Goal: Contribute content: Add original content to the website for others to see

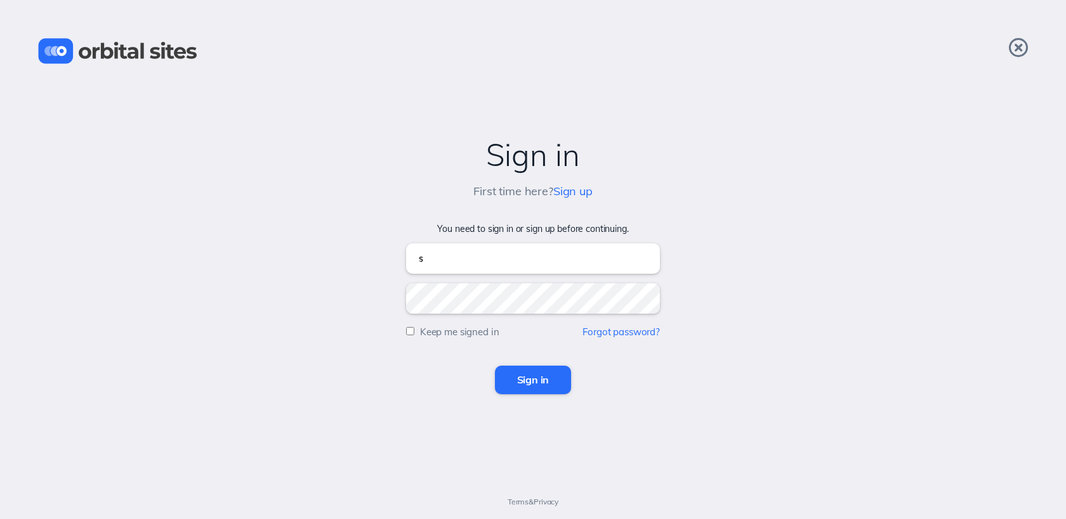
type input "[EMAIL_ADDRESS][DOMAIN_NAME]"
click at [495, 366] on input "Sign in" at bounding box center [533, 380] width 77 height 28
type input "[EMAIL_ADDRESS][DOMAIN_NAME]"
click at [495, 366] on input "Sign in" at bounding box center [533, 380] width 77 height 28
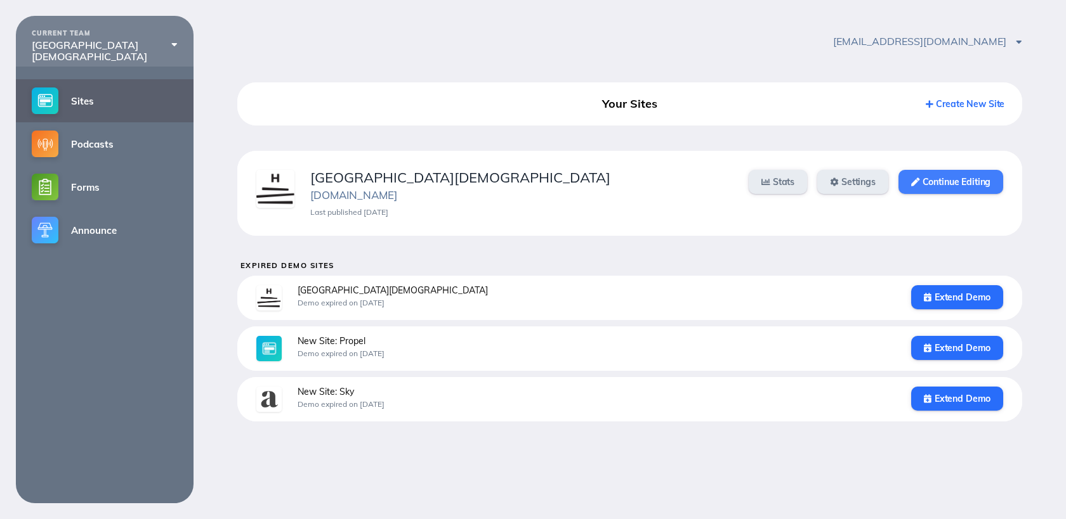
click at [934, 190] on link "Continue Editing" at bounding box center [950, 182] width 105 height 24
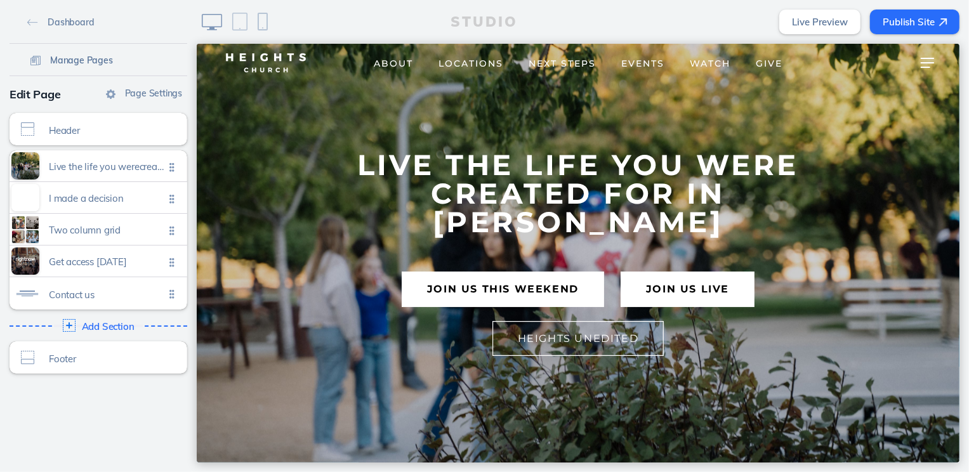
click at [84, 65] on span "Manage Pages" at bounding box center [81, 60] width 63 height 11
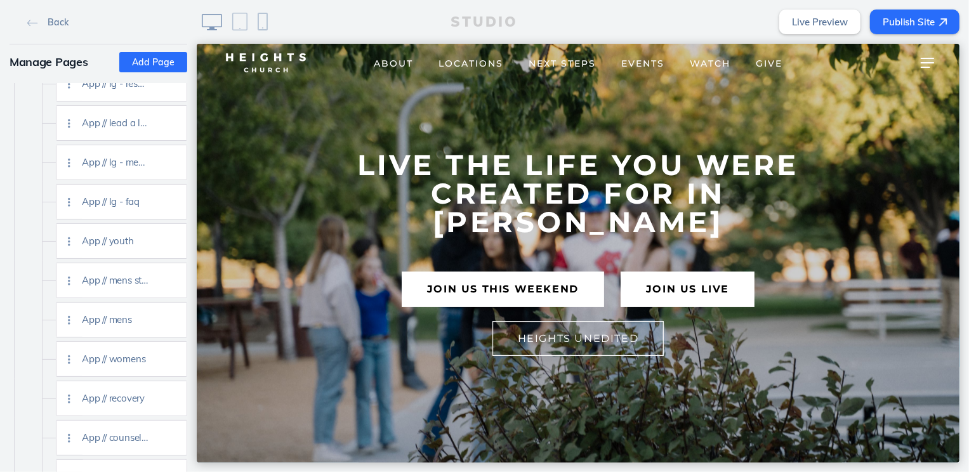
scroll to position [1421, 0]
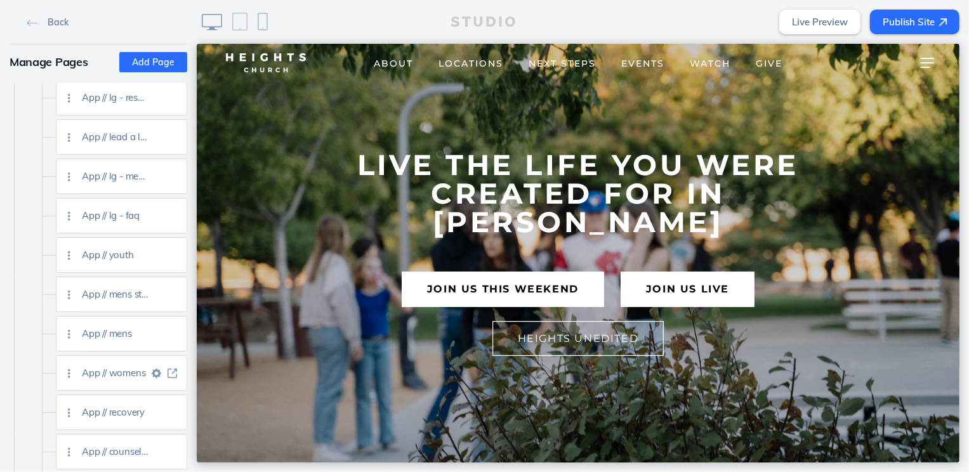
click at [174, 374] on img at bounding box center [172, 374] width 10 height 10
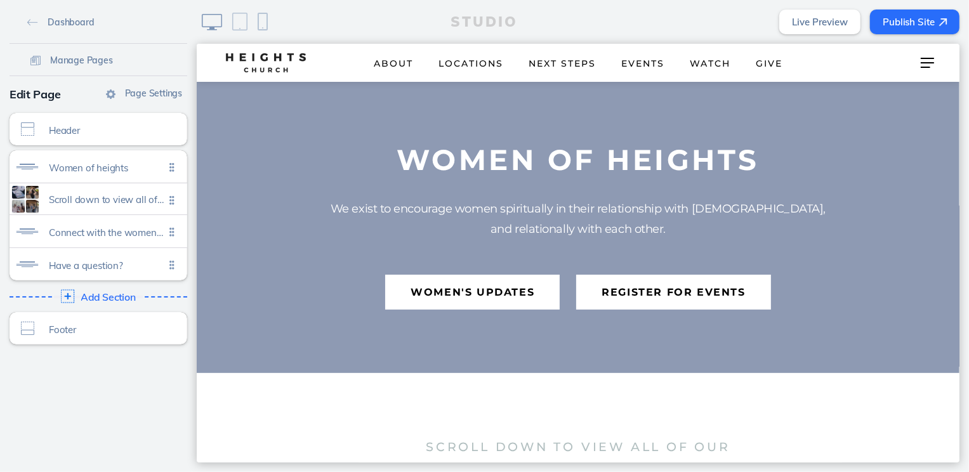
click at [78, 296] on div "Add Section Click to edit" at bounding box center [98, 296] width 186 height 23
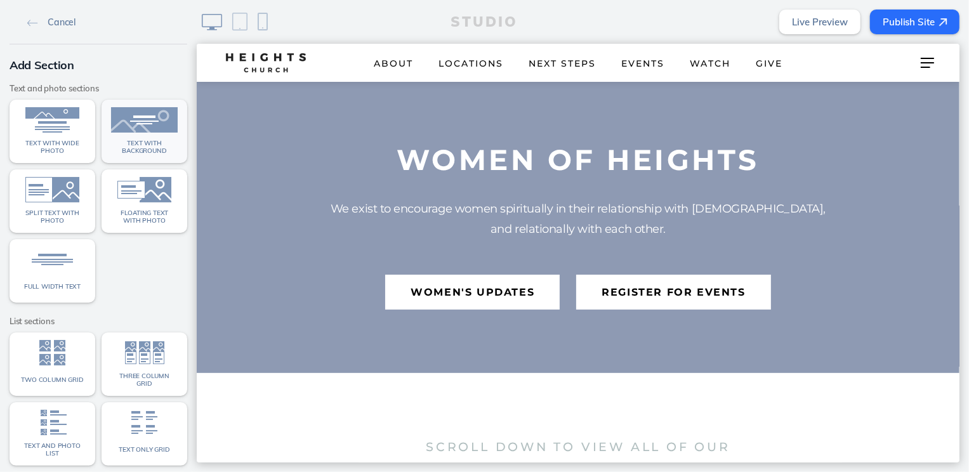
click at [140, 120] on img at bounding box center [144, 119] width 67 height 25
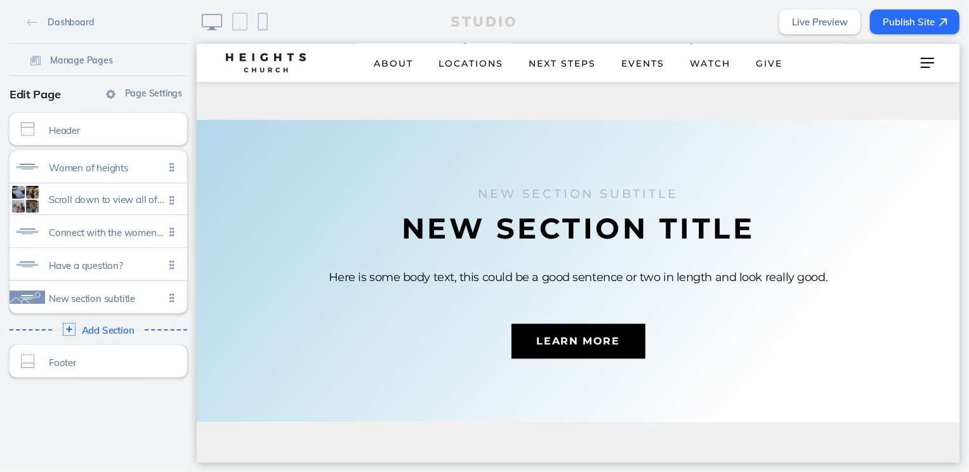
scroll to position [2065, 0]
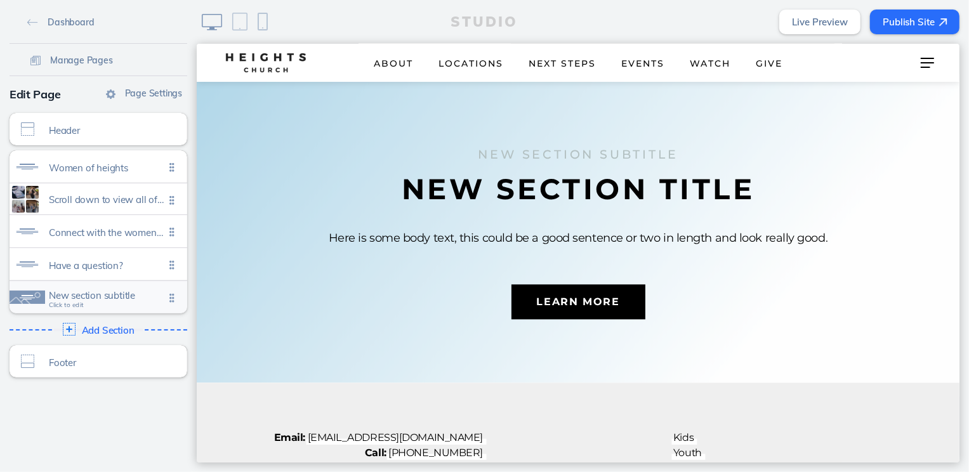
click at [121, 297] on span "New section subtitle" at bounding box center [106, 295] width 115 height 11
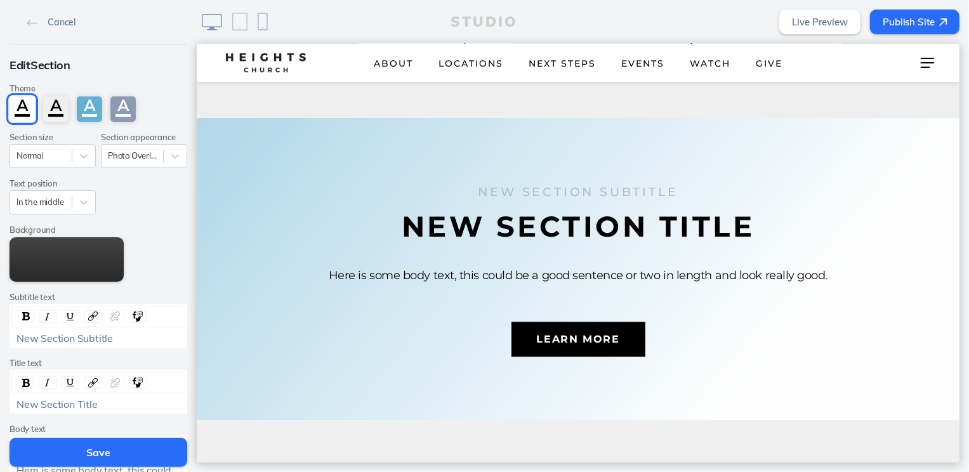
scroll to position [2027, 0]
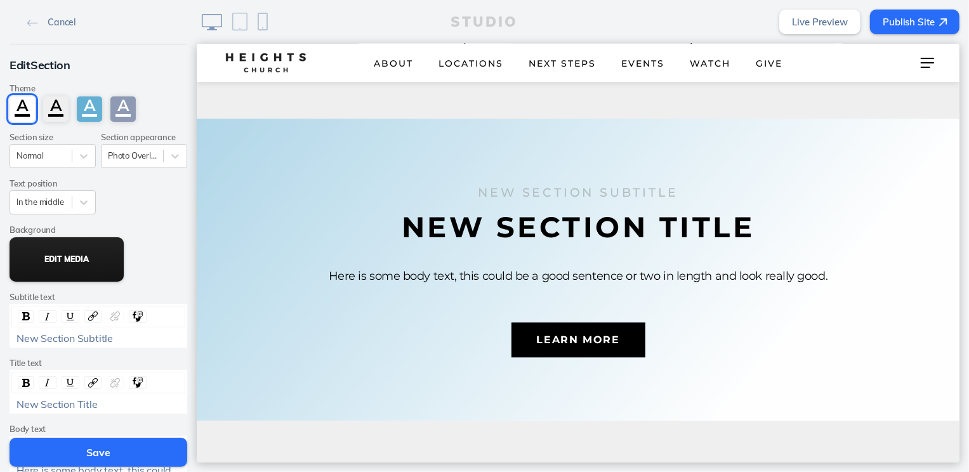
click at [60, 261] on button "Edit Media" at bounding box center [67, 259] width 114 height 44
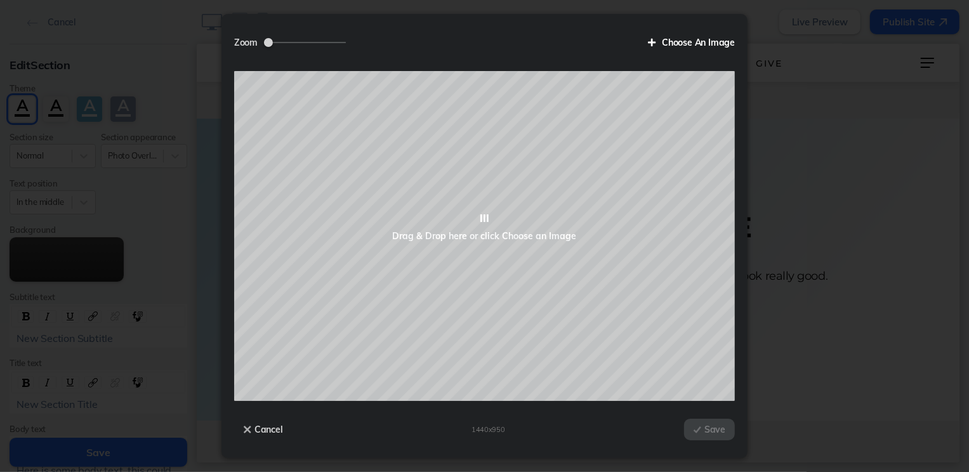
click at [679, 46] on label "Choose An Image" at bounding box center [686, 43] width 96 height 22
click at [0, 0] on input "Choose An Image" at bounding box center [0, 0] width 0 height 0
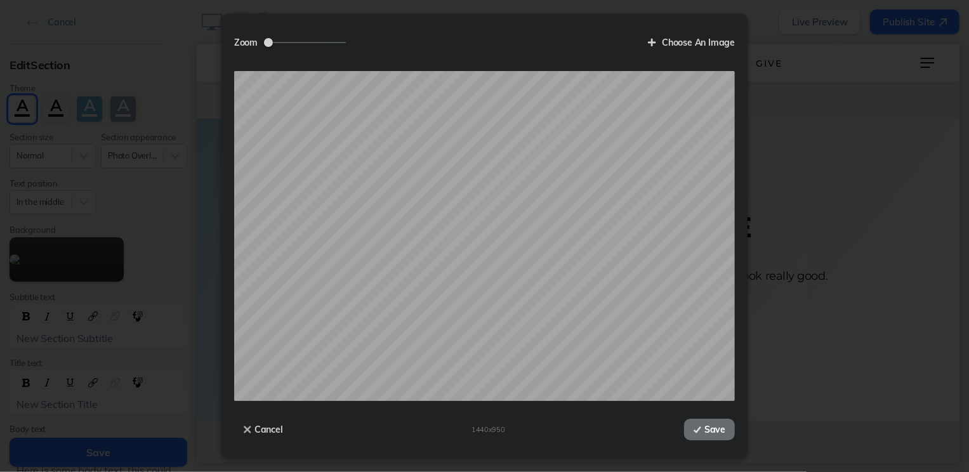
click at [705, 433] on button "Save" at bounding box center [709, 430] width 51 height 22
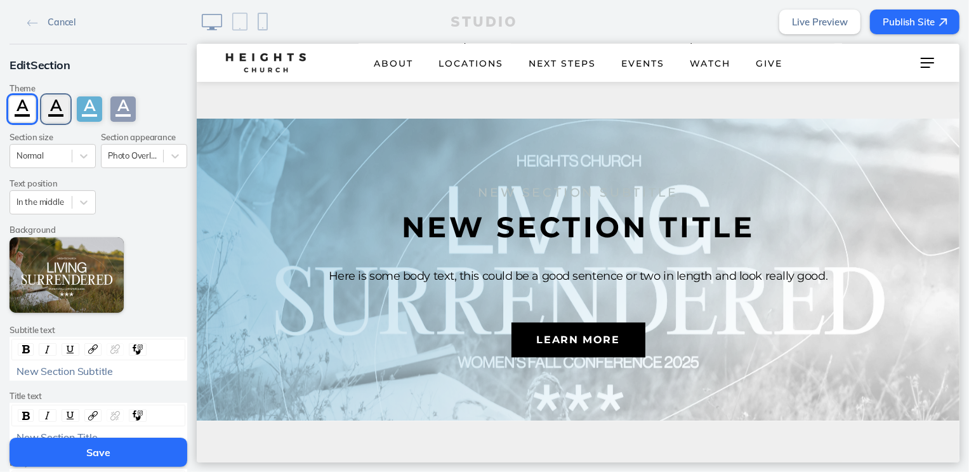
click at [56, 106] on div "A" at bounding box center [55, 108] width 25 height 25
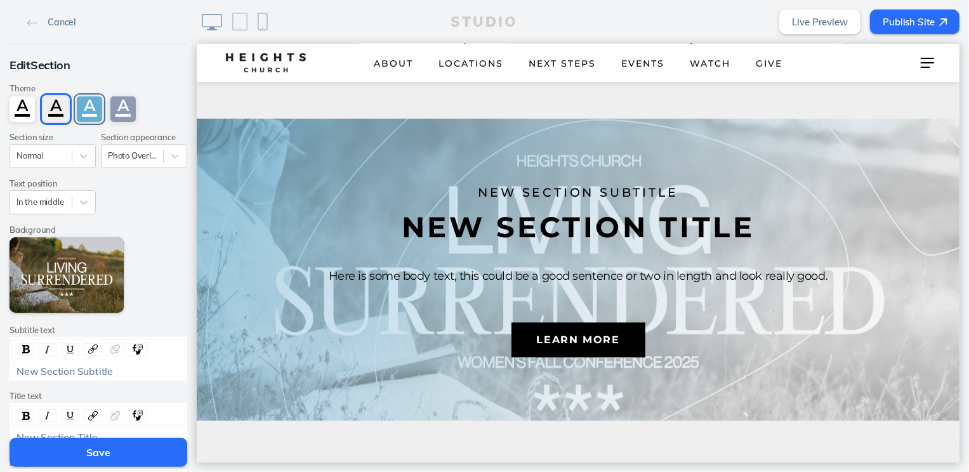
click at [91, 108] on div "A" at bounding box center [89, 108] width 25 height 25
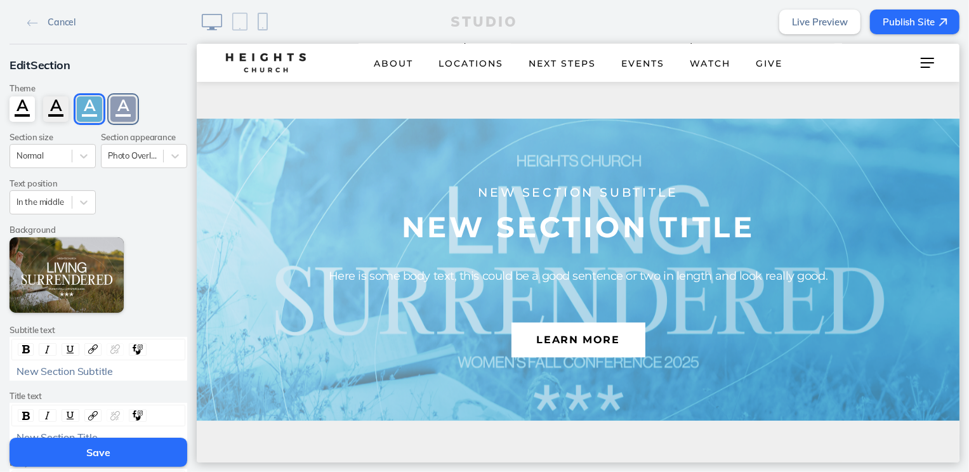
click at [123, 108] on div "A" at bounding box center [122, 108] width 25 height 25
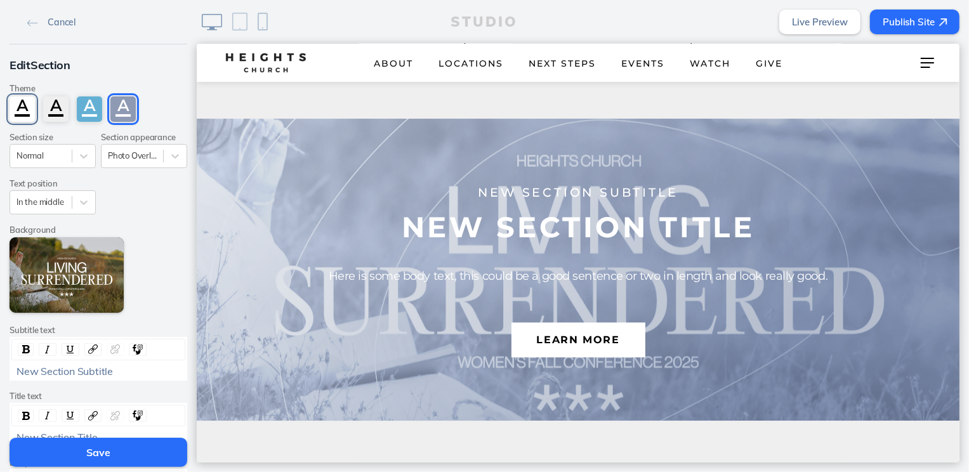
click at [21, 114] on div "A" at bounding box center [22, 108] width 25 height 25
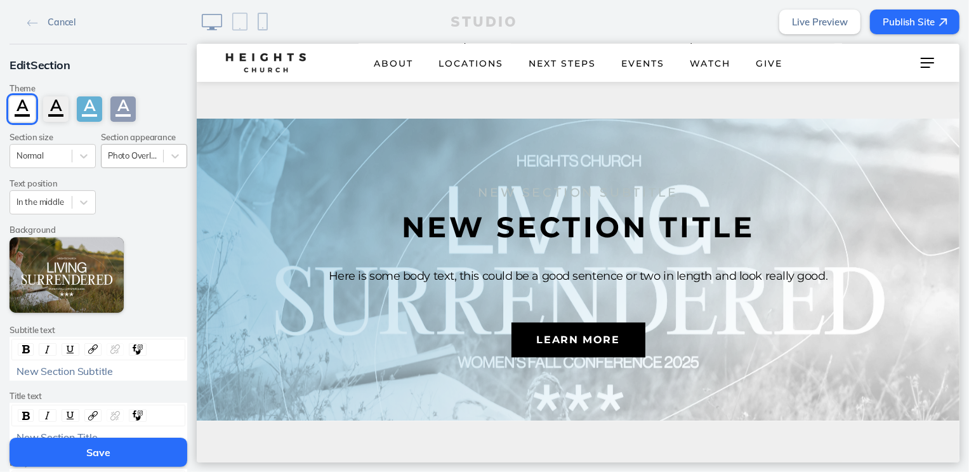
click at [153, 159] on div at bounding box center [132, 156] width 49 height 12
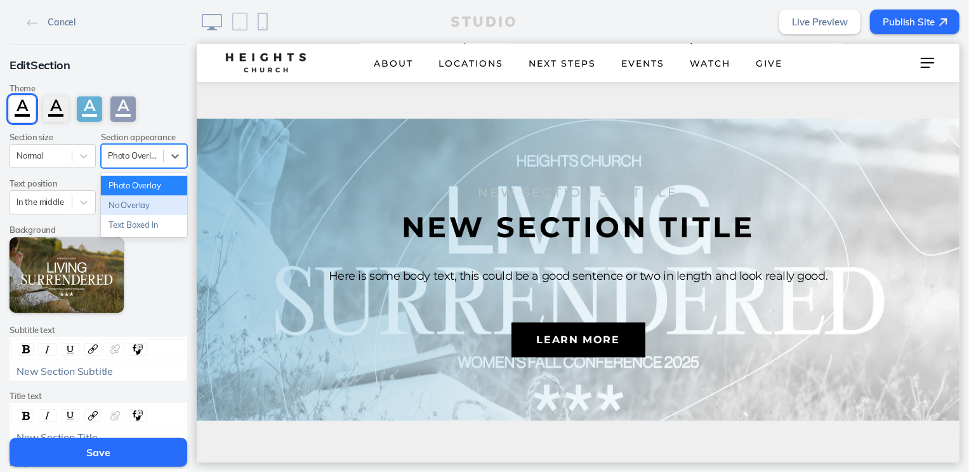
click at [153, 200] on div "No Overlay" at bounding box center [144, 205] width 86 height 20
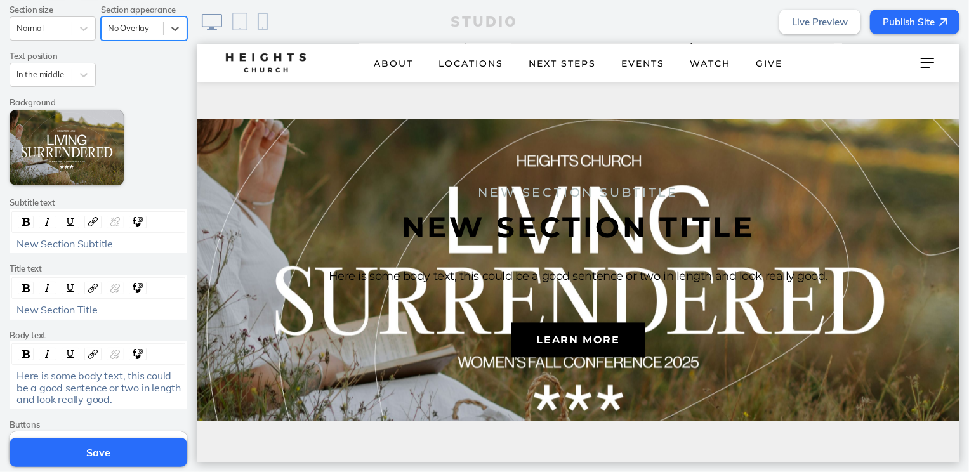
scroll to position [129, 0]
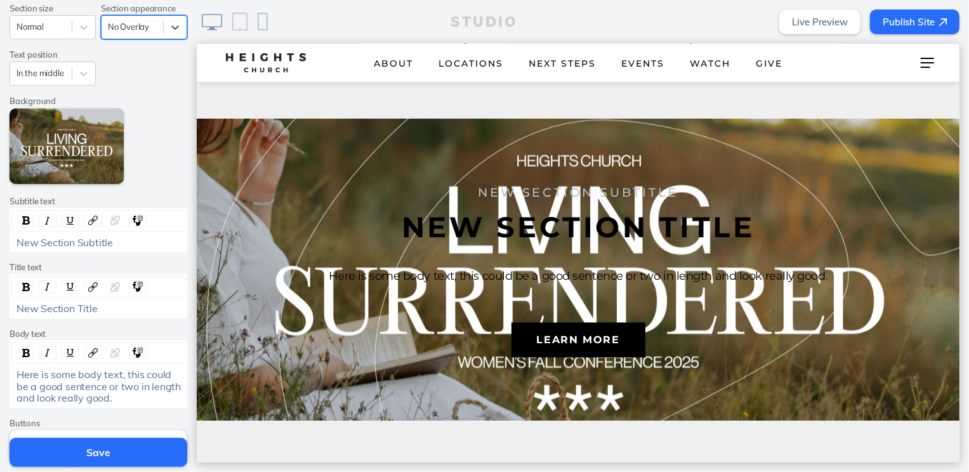
click at [84, 242] on span "New Section Subtitle" at bounding box center [64, 242] width 96 height 13
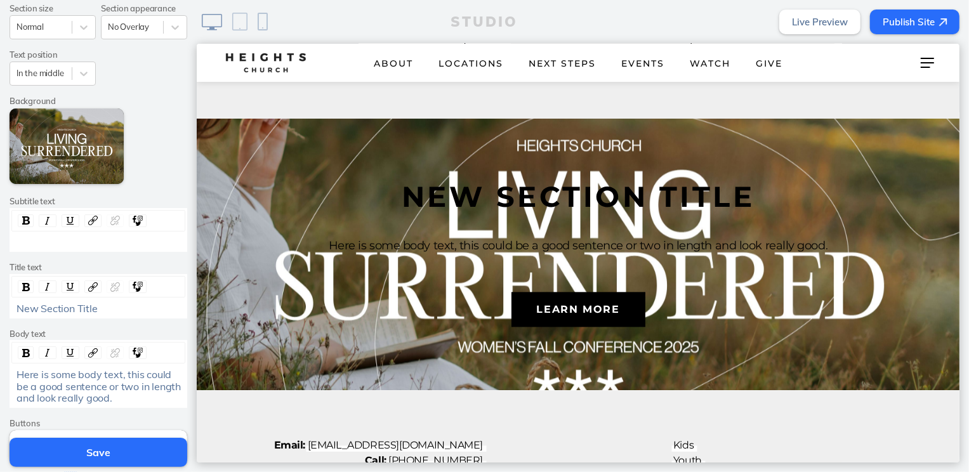
click at [88, 307] on span "New Section Title" at bounding box center [56, 308] width 81 height 13
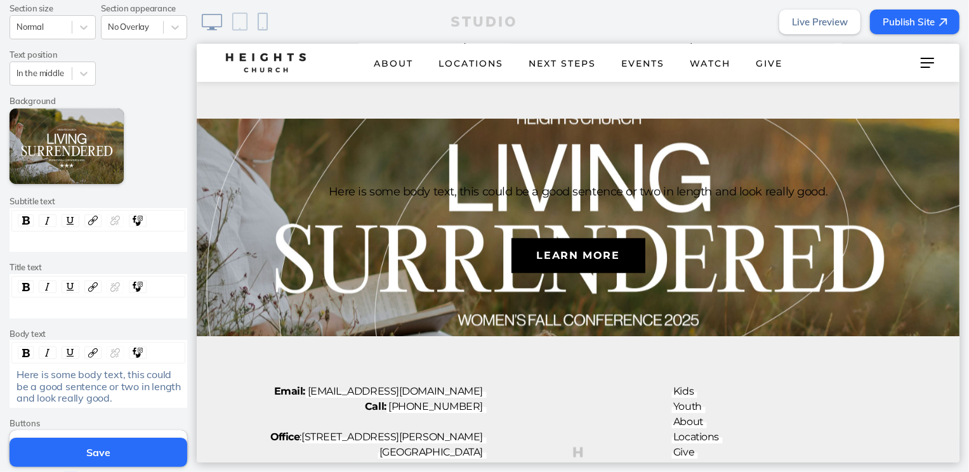
click at [95, 380] on span "Here is some body text, this could be a good sentence or two in length and look…" at bounding box center [99, 386] width 167 height 36
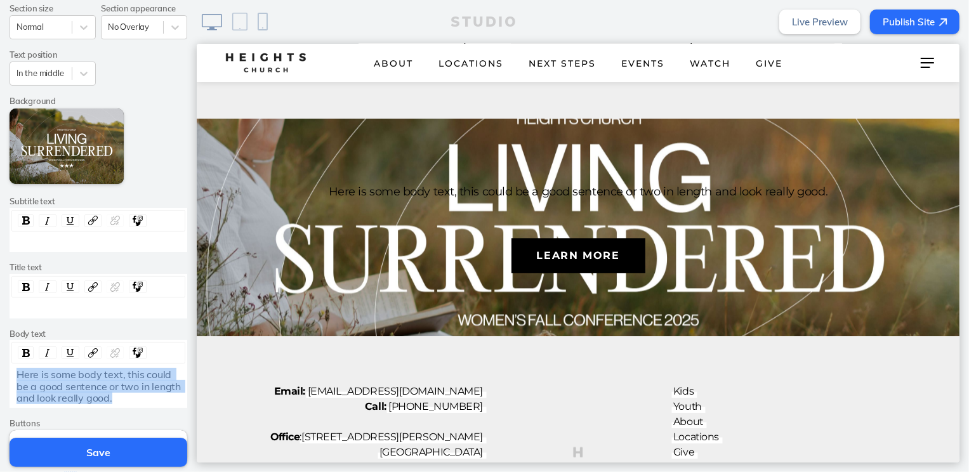
click at [95, 380] on span "Here is some body text, this could be a good sentence or two in length and look…" at bounding box center [99, 386] width 167 height 36
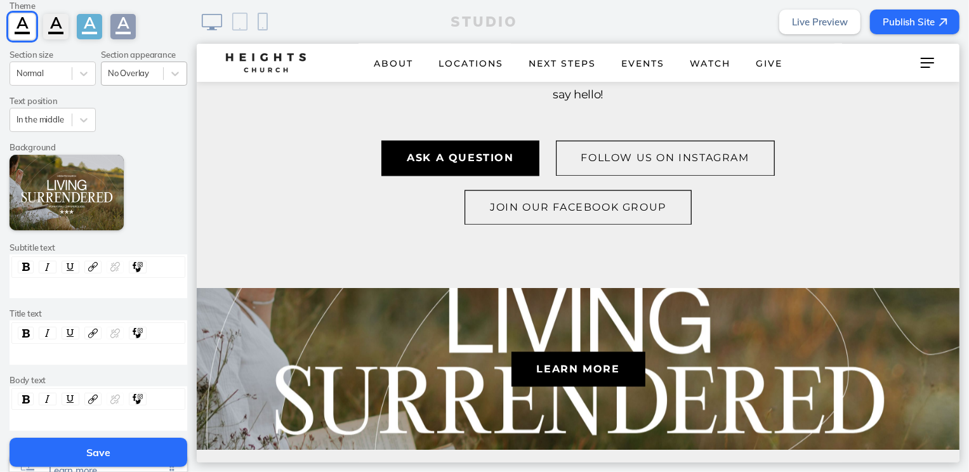
scroll to position [65, 0]
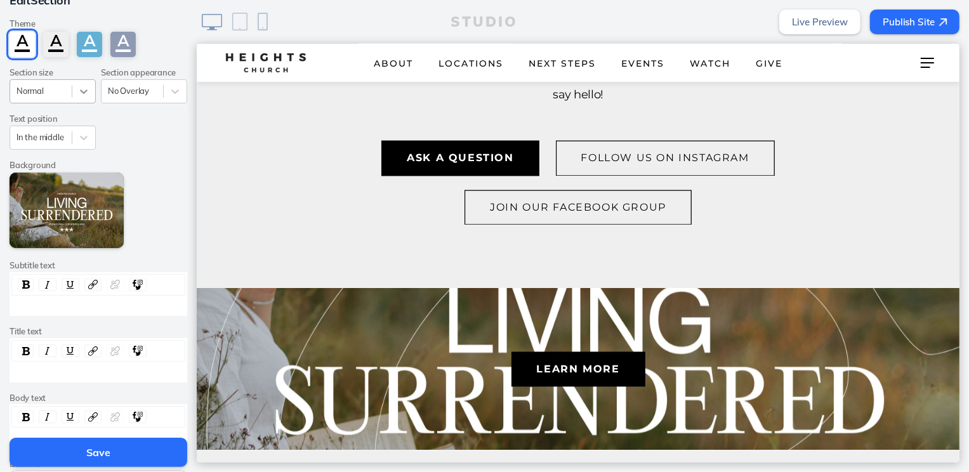
click at [81, 89] on icon at bounding box center [84, 91] width 8 height 4
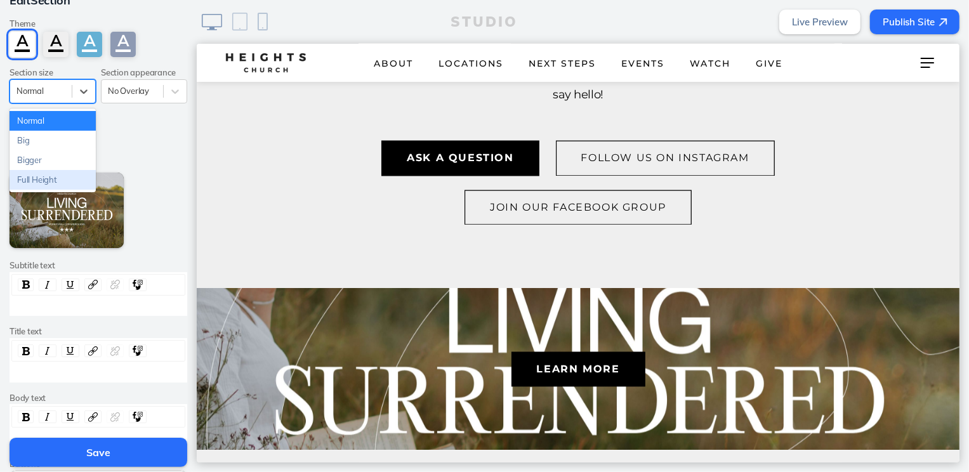
click at [63, 178] on div "Full Height" at bounding box center [53, 180] width 86 height 20
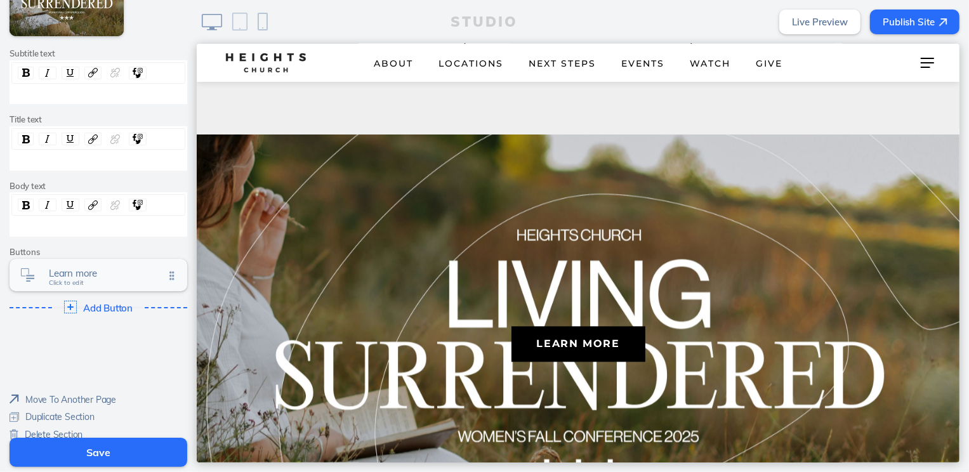
scroll to position [277, 0]
click at [113, 280] on div "Learn more Click to edit" at bounding box center [99, 274] width 178 height 32
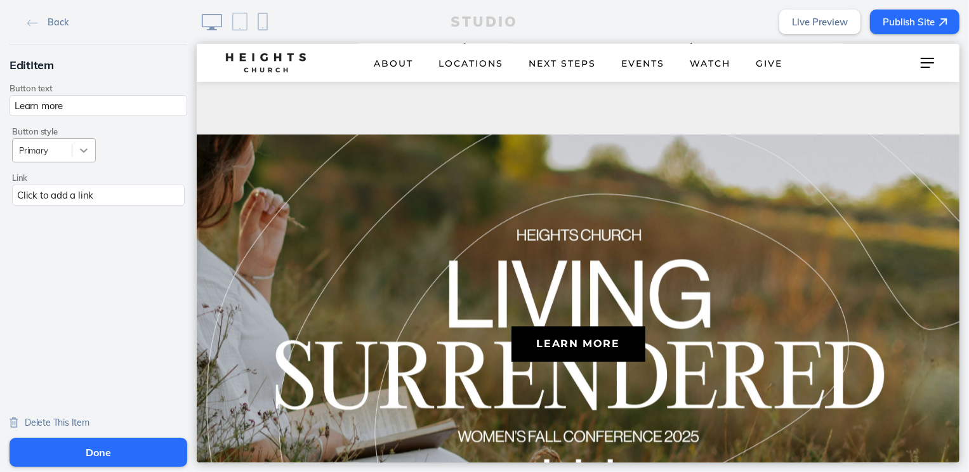
click at [80, 149] on icon at bounding box center [84, 150] width 8 height 4
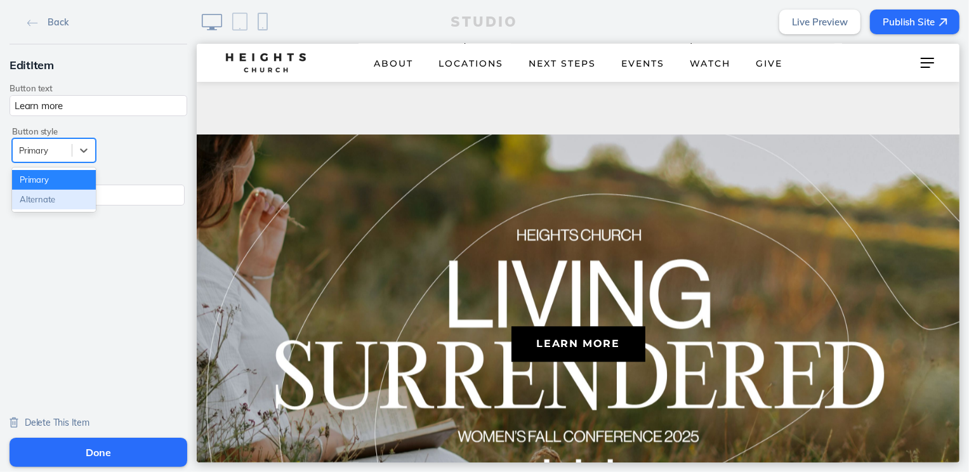
click at [72, 202] on div "Alternate" at bounding box center [54, 200] width 84 height 20
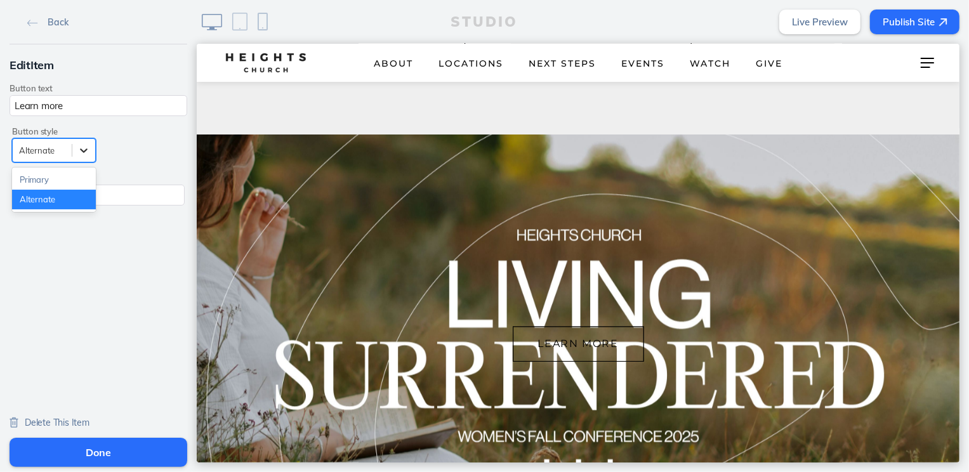
click at [73, 143] on div at bounding box center [83, 150] width 23 height 23
click at [63, 177] on div "Primary" at bounding box center [54, 180] width 84 height 20
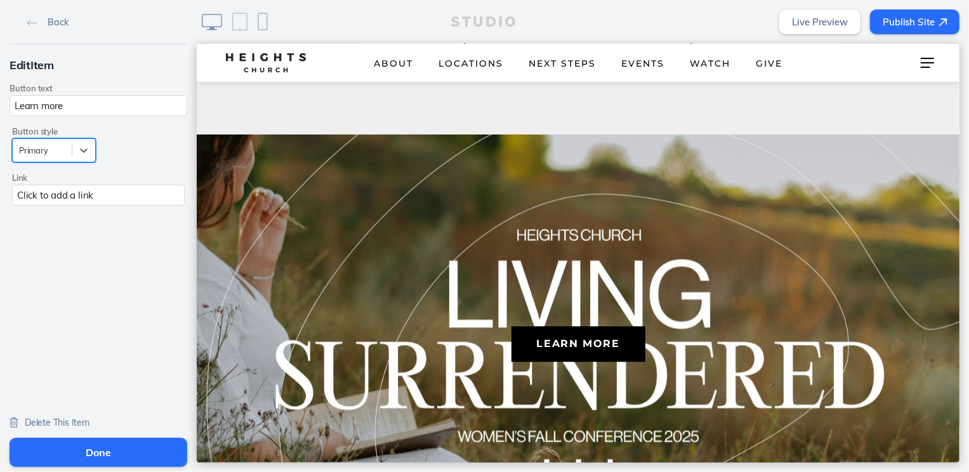
click at [88, 109] on input "Learn more" at bounding box center [99, 105] width 178 height 21
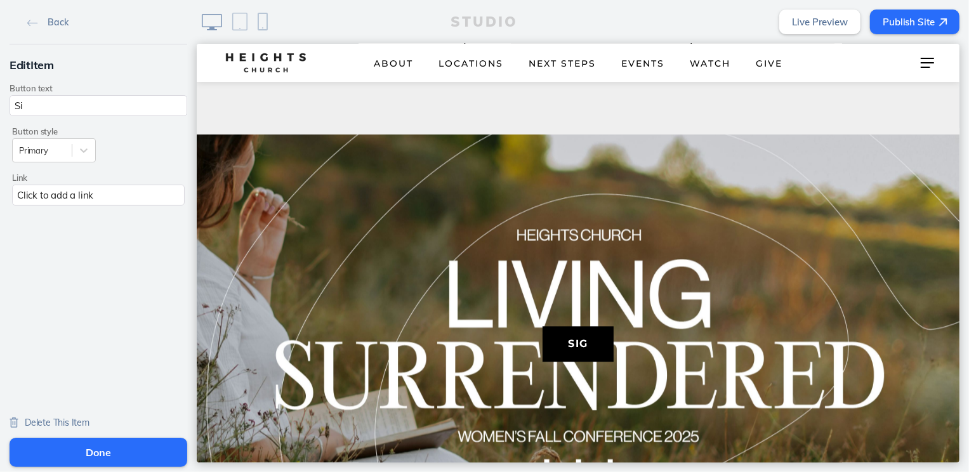
type input "S"
type input "Register here!"
click at [87, 192] on div "Click to add a link" at bounding box center [98, 195] width 173 height 21
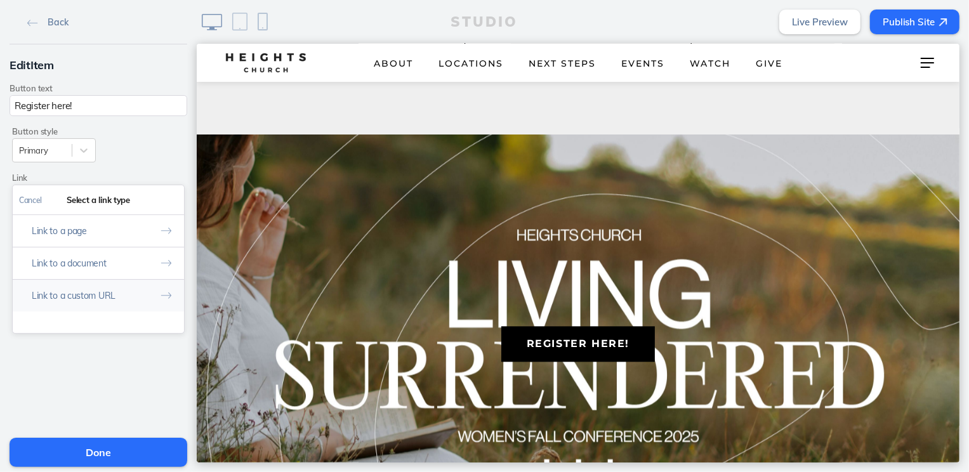
click at [89, 291] on button "Link to a custom URL" at bounding box center [98, 295] width 171 height 32
click at [82, 254] on input "text" at bounding box center [98, 253] width 159 height 21
paste input "https://heightschurch.churchcenter.com/registrations/events/3098336"
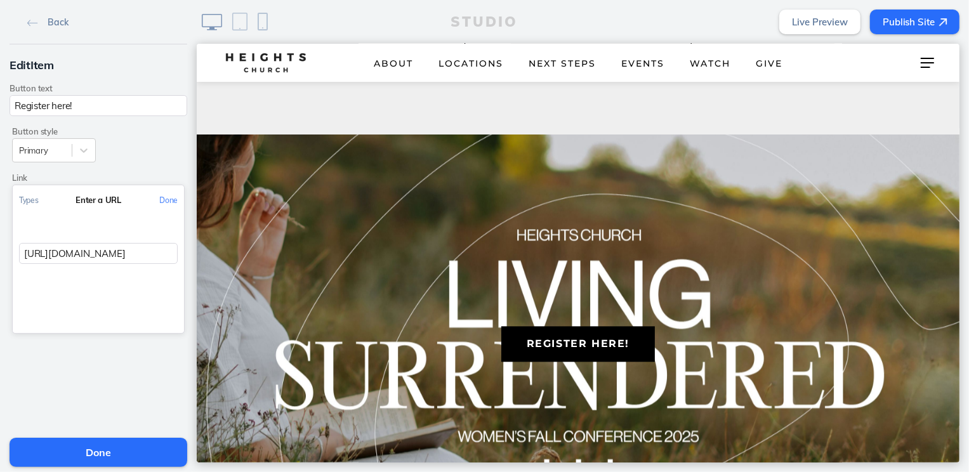
scroll to position [0, 145]
type input "https://heightschurch.churchcenter.com/registrations/events/3098336"
click at [171, 199] on button "Done" at bounding box center [168, 200] width 31 height 29
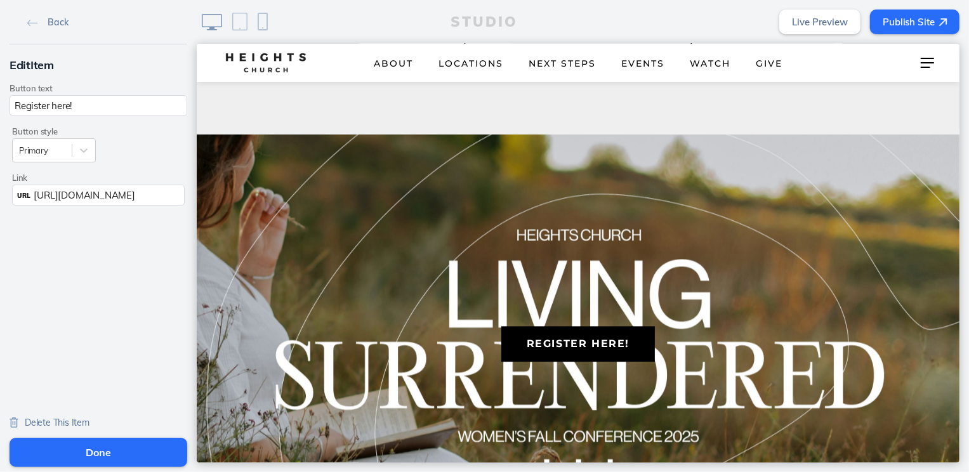
click at [114, 445] on button "Done" at bounding box center [99, 452] width 178 height 29
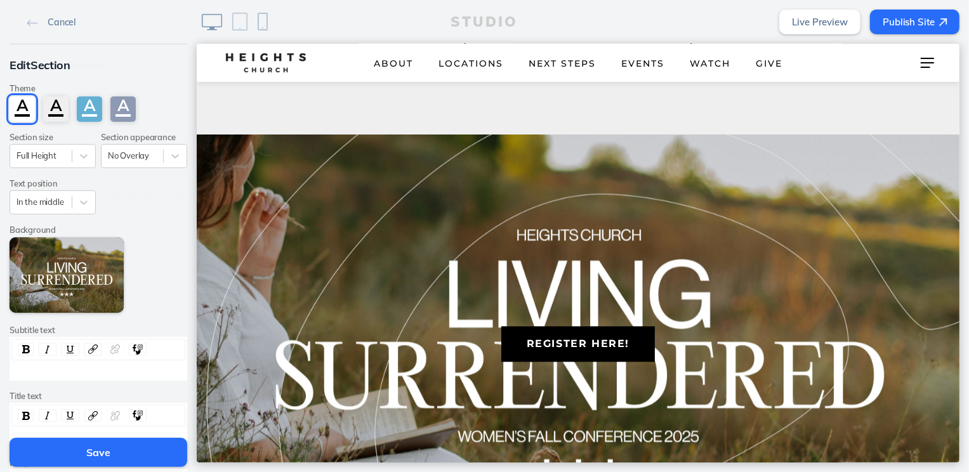
click at [114, 445] on button "Save" at bounding box center [99, 452] width 178 height 29
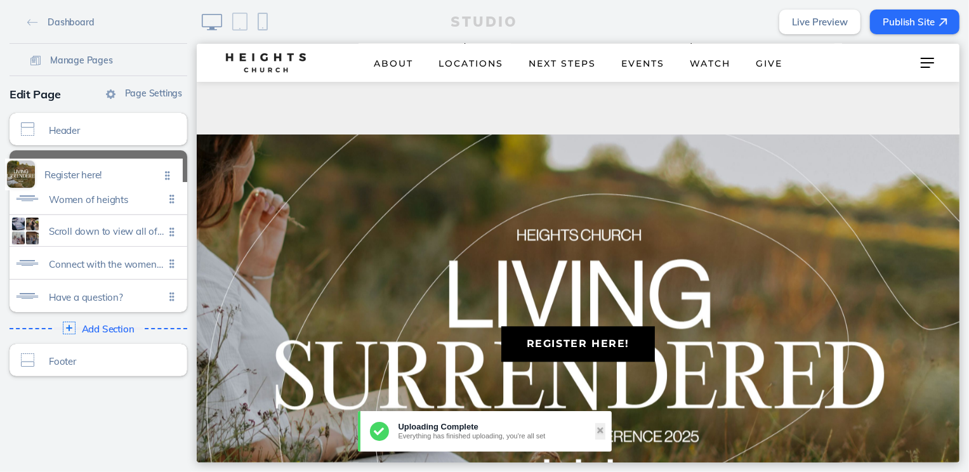
drag, startPoint x: 173, startPoint y: 297, endPoint x: 168, endPoint y: 176, distance: 121.9
click at [168, 176] on ul "Women of heights Click to edit Scroll down to view all of our Click to edit Con…" at bounding box center [99, 231] width 178 height 162
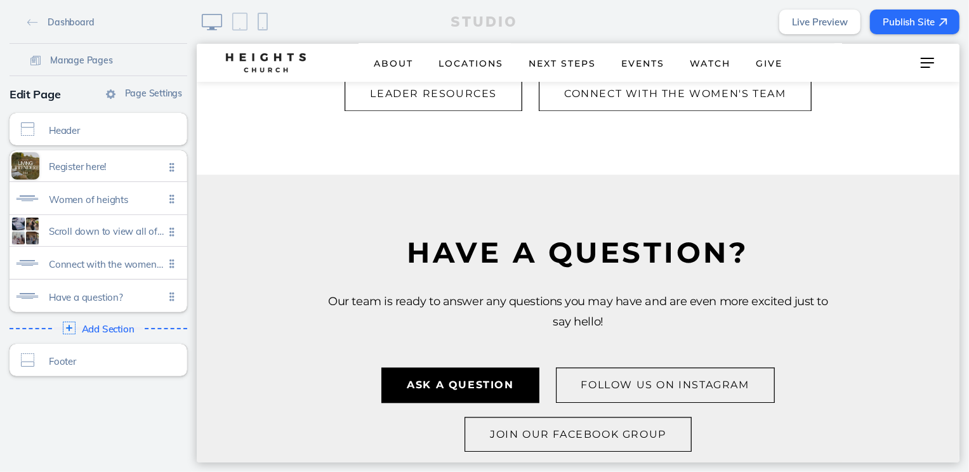
click at [819, 22] on link "Live Preview" at bounding box center [819, 22] width 81 height 25
click at [946, 30] on button "Publish Site" at bounding box center [914, 22] width 89 height 25
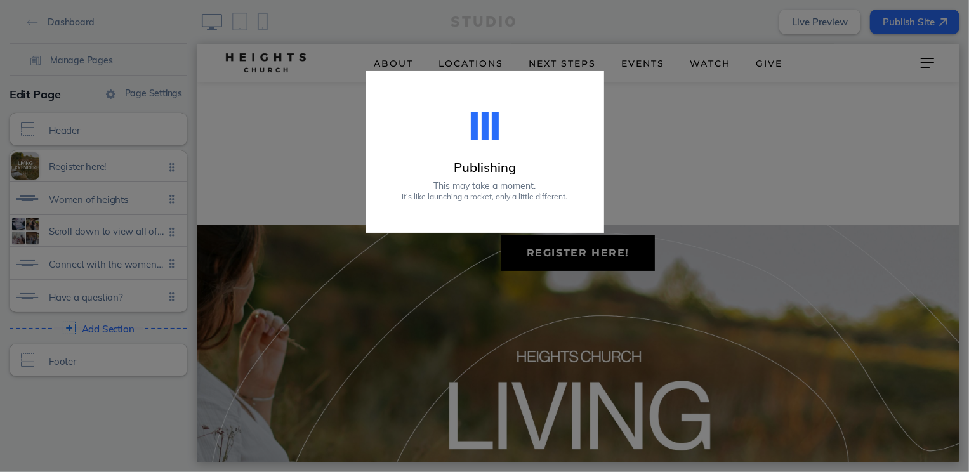
scroll to position [2011, 0]
